Goal: Find specific page/section: Find specific page/section

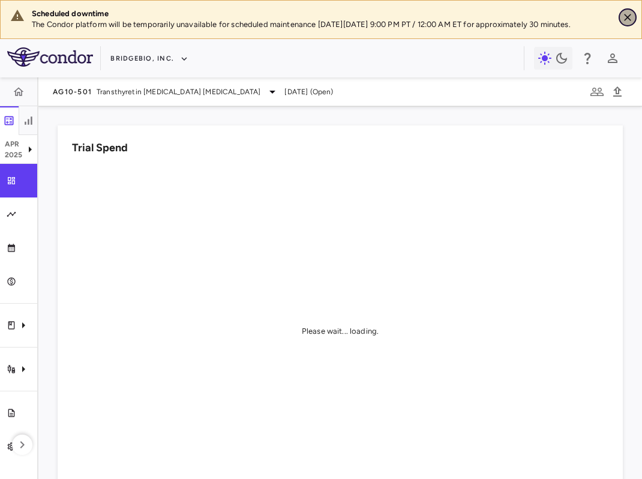
click at [621, 17] on button "Close" at bounding box center [628, 17] width 18 height 18
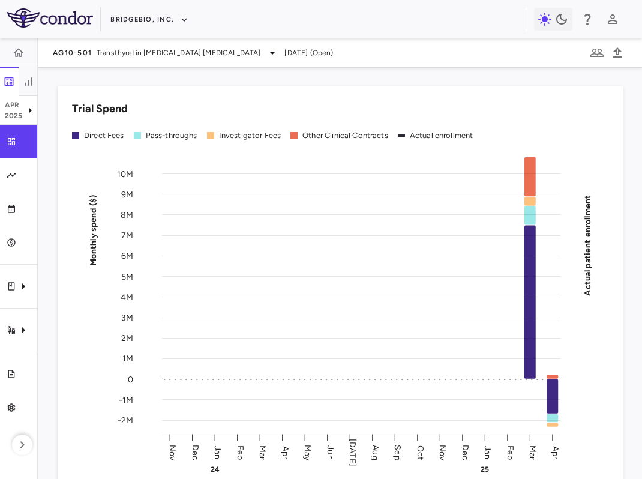
click at [376, 72] on div "Trial Spend Direct Fees Pass-throughs Investigator Fees Other Clinical Contract…" at bounding box center [333, 286] width 580 height 429
click at [26, 79] on icon "button" at bounding box center [28, 82] width 12 height 12
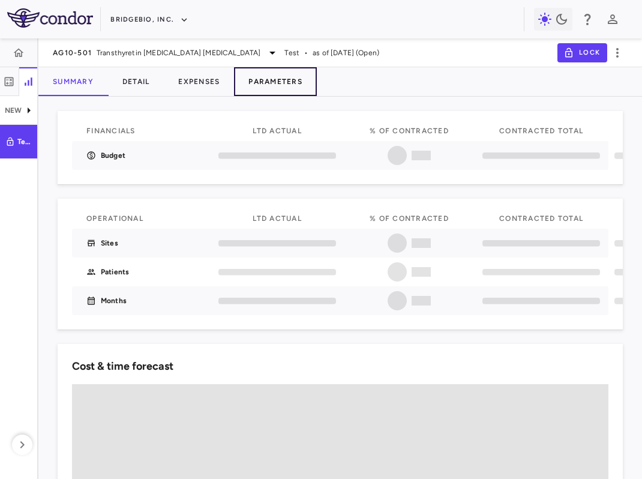
click at [278, 82] on button "Parameters" at bounding box center [275, 81] width 83 height 29
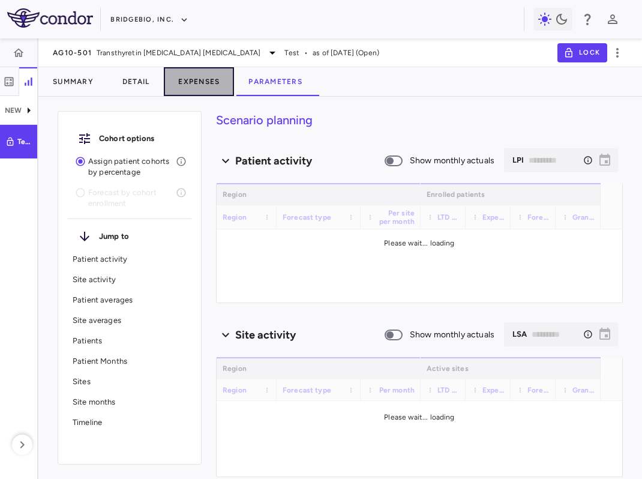
click at [191, 92] on button "Expenses" at bounding box center [199, 81] width 70 height 29
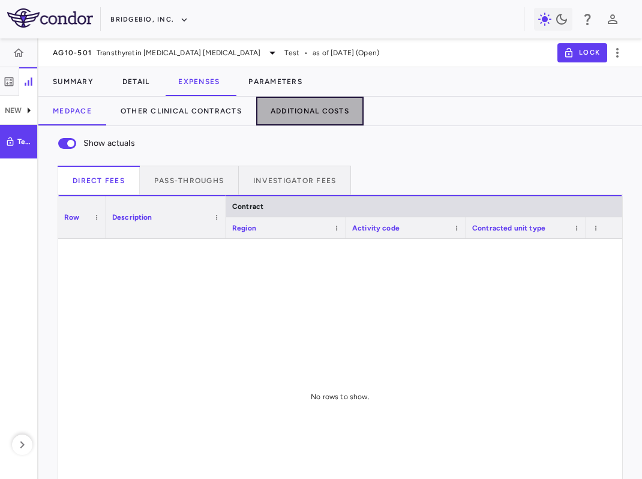
click at [333, 118] on button "Additional Costs" at bounding box center [309, 111] width 107 height 29
